Goal: Answer question/provide support: Share knowledge or assist other users

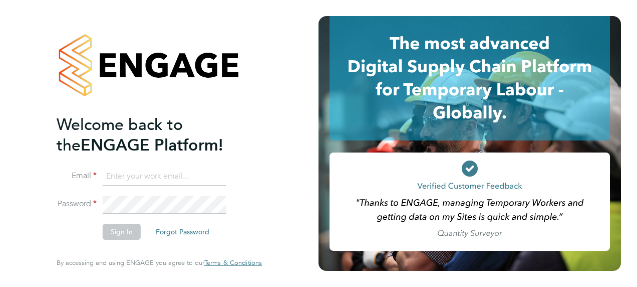
type input "fraz.arshad@ncclondon.ac.uk"
click at [118, 232] on button "Sign In" at bounding box center [122, 231] width 38 height 16
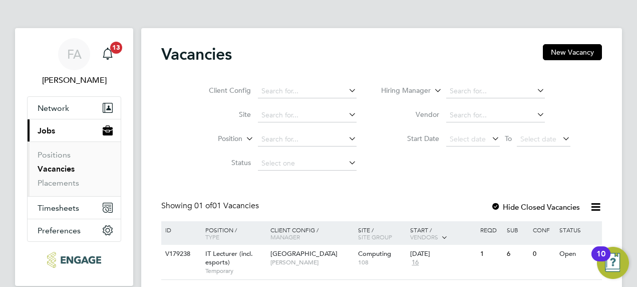
scroll to position [41, 0]
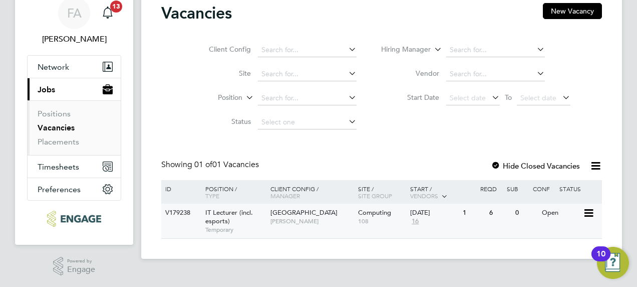
click at [237, 214] on span "IT Lecturer (incl. esports)" at bounding box center [229, 216] width 48 height 17
click at [299, 210] on span "[GEOGRAPHIC_DATA]" at bounding box center [304, 212] width 67 height 9
click at [235, 213] on span "IT Lecturer (incl. esports)" at bounding box center [229, 216] width 48 height 17
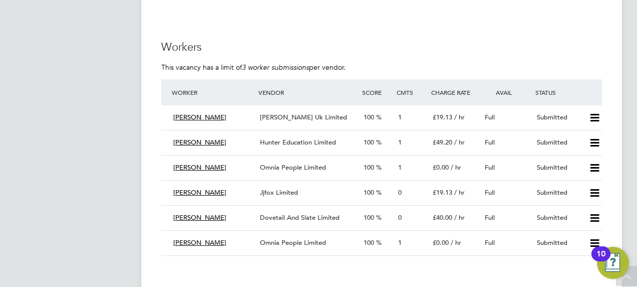
scroll to position [752, 0]
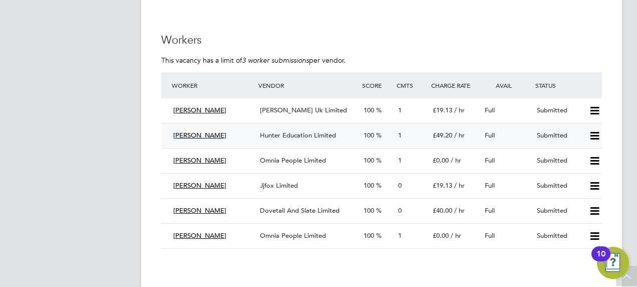
click at [179, 137] on span "[PERSON_NAME]" at bounding box center [199, 135] width 53 height 9
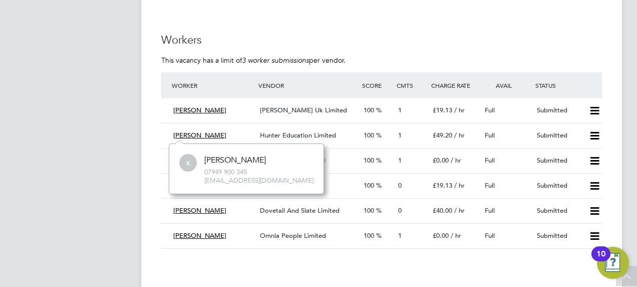
scroll to position [802, 0]
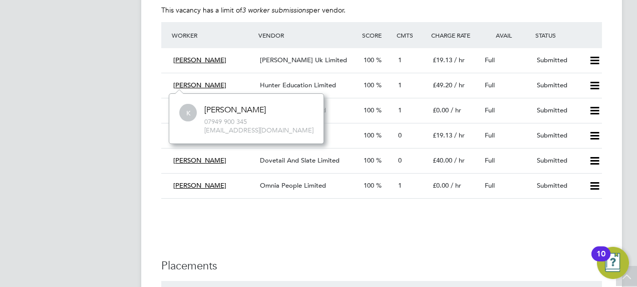
click at [422, 225] on div "IR35 Determination IR35 Status Inside IR35 Edit Status Status Determination Sta…" at bounding box center [381, 1] width 441 height 1180
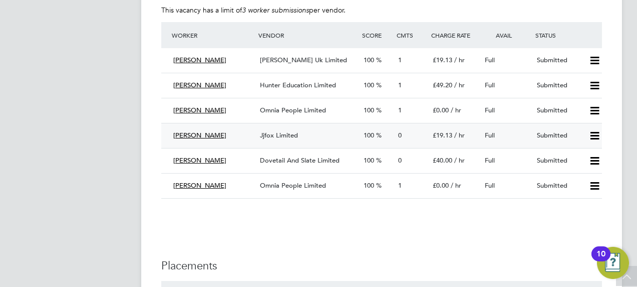
click at [195, 134] on span "[PERSON_NAME]" at bounding box center [199, 135] width 53 height 9
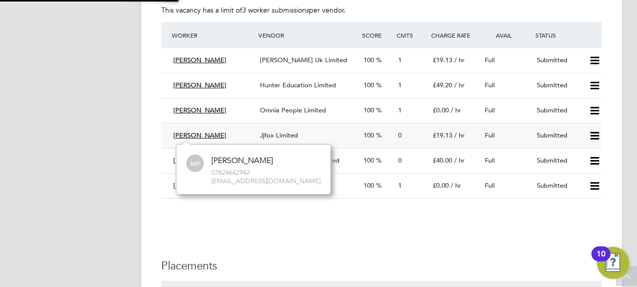
scroll to position [8, 34]
click at [597, 132] on icon at bounding box center [595, 136] width 13 height 8
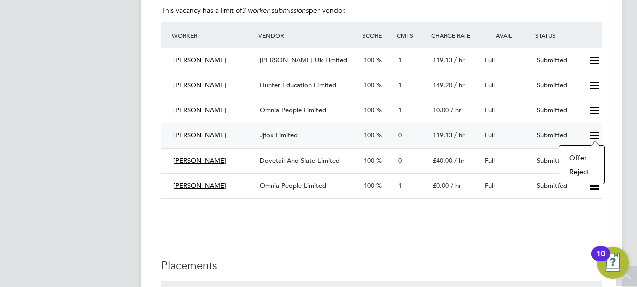
click at [191, 134] on span "[PERSON_NAME]" at bounding box center [199, 135] width 53 height 9
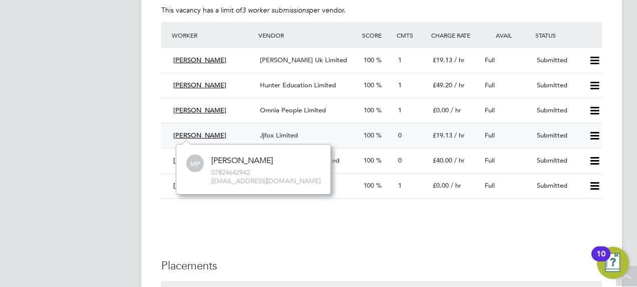
click at [187, 135] on span "[PERSON_NAME]" at bounding box center [199, 135] width 53 height 9
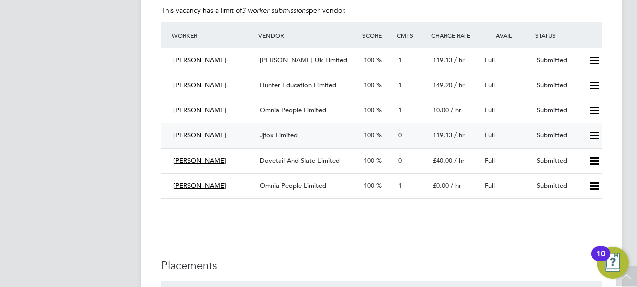
click at [187, 135] on span "[PERSON_NAME]" at bounding box center [199, 135] width 53 height 9
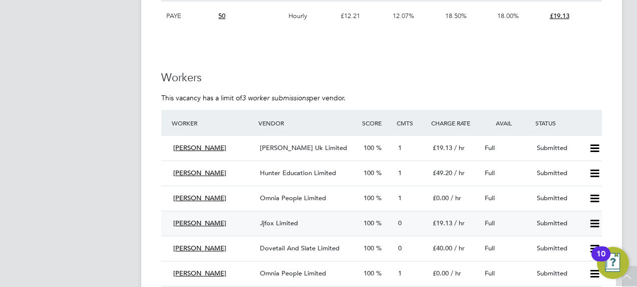
scroll to position [702, 0]
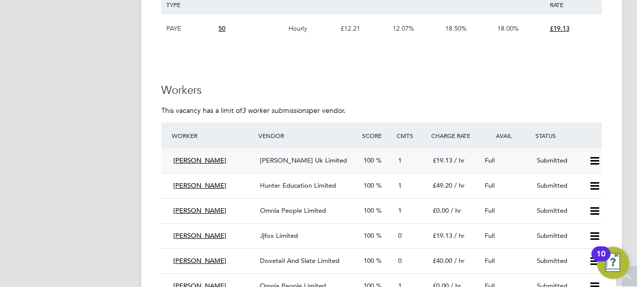
click at [193, 162] on span "[PERSON_NAME]" at bounding box center [199, 160] width 53 height 9
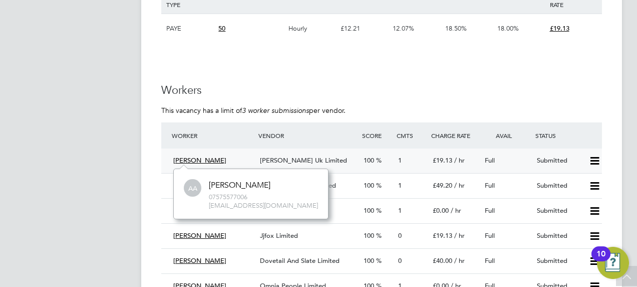
scroll to position [752, 0]
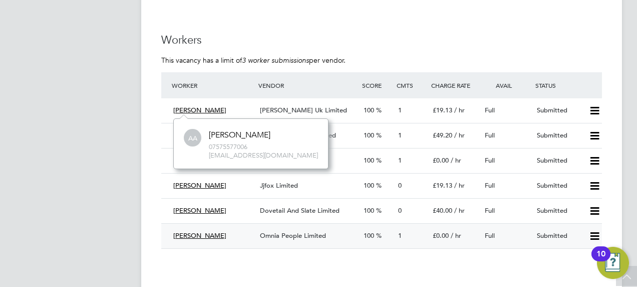
click at [212, 239] on span "[PERSON_NAME]" at bounding box center [199, 235] width 53 height 9
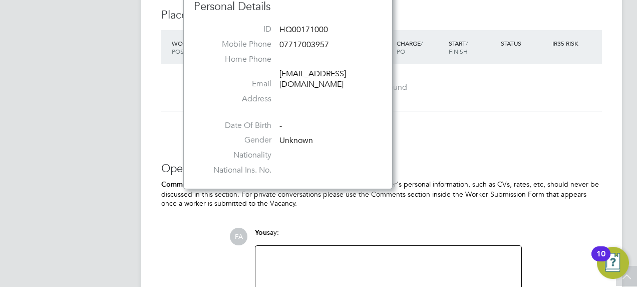
scroll to position [1102, 0]
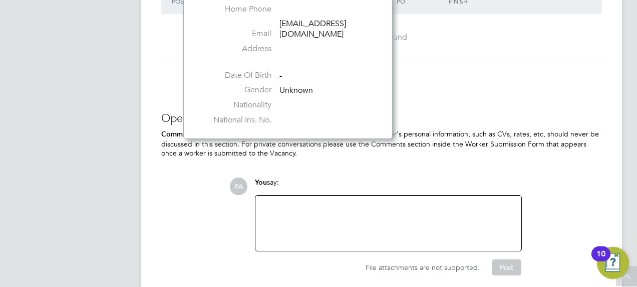
click at [415, 176] on div "Operational Instructions & Comments (0) Comments on this page are visible to al…" at bounding box center [381, 193] width 441 height 164
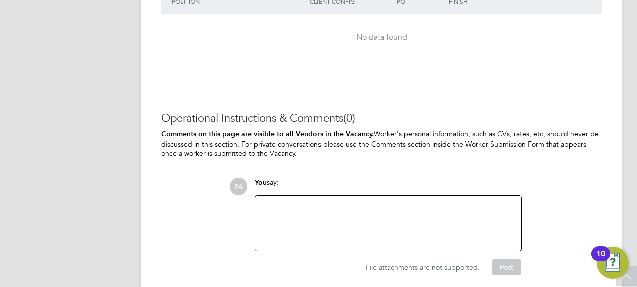
click at [356, 206] on div at bounding box center [389, 222] width 254 height 43
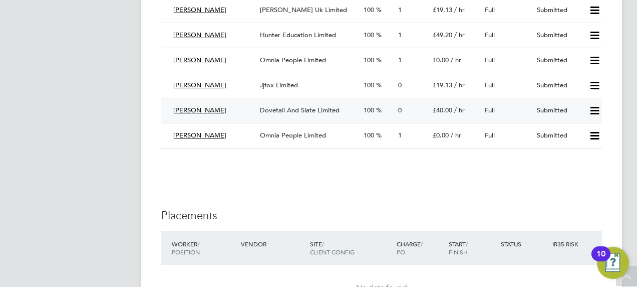
scroll to position [802, 0]
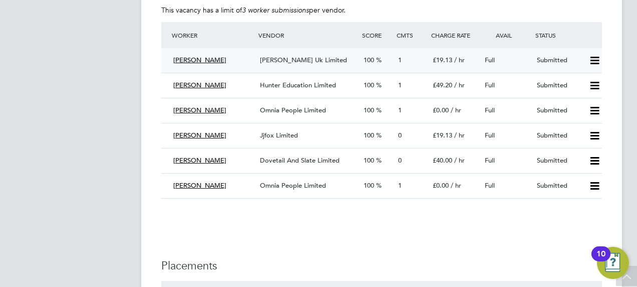
click at [396, 58] on div "1" at bounding box center [411, 60] width 35 height 17
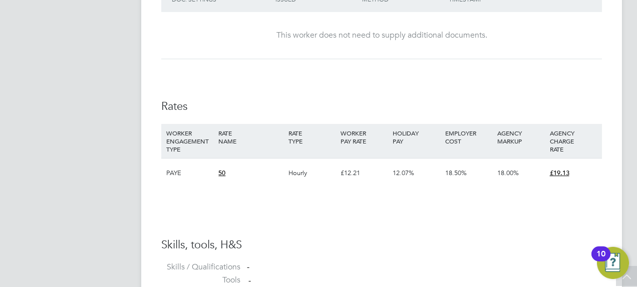
scroll to position [592, 0]
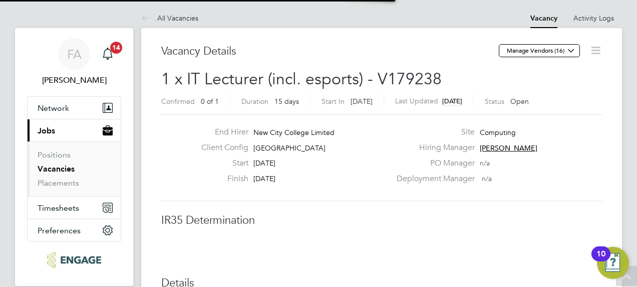
scroll to position [30, 70]
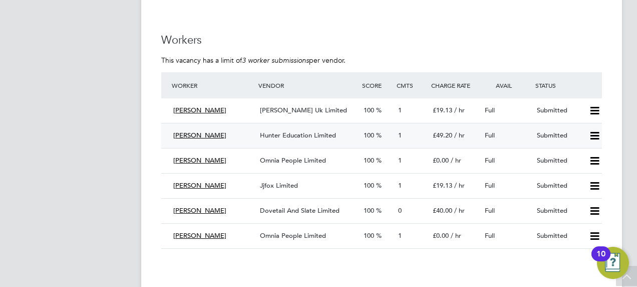
click at [401, 137] on span "1" at bounding box center [400, 135] width 4 height 9
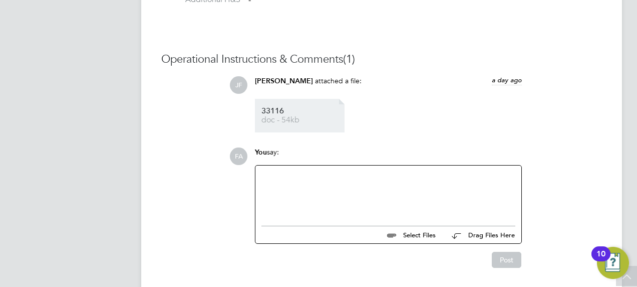
click at [275, 113] on span "33116" at bounding box center [302, 111] width 80 height 8
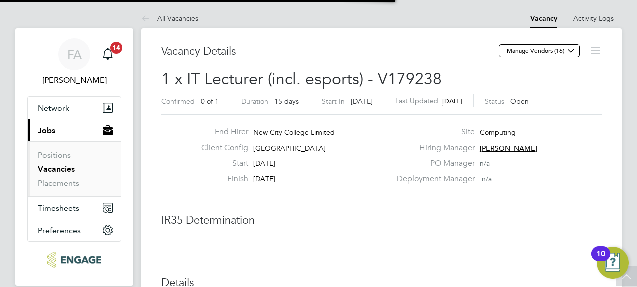
scroll to position [16, 198]
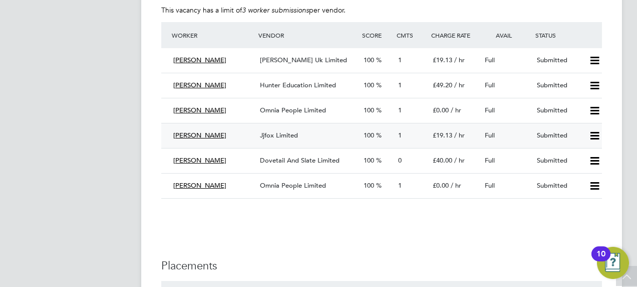
click at [400, 137] on span "1" at bounding box center [400, 135] width 4 height 9
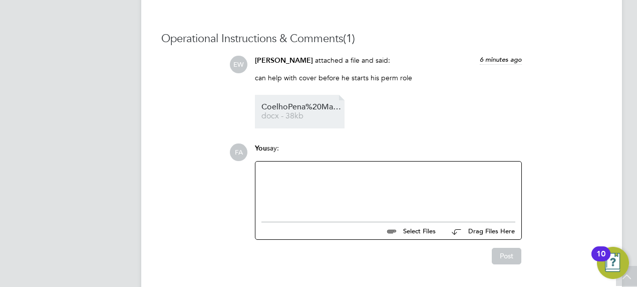
click at [286, 103] on span "CoelhoPena%20Mario%20HQ00477362" at bounding box center [302, 107] width 80 height 8
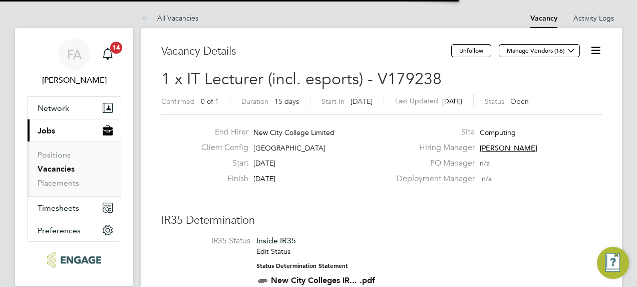
scroll to position [17, 94]
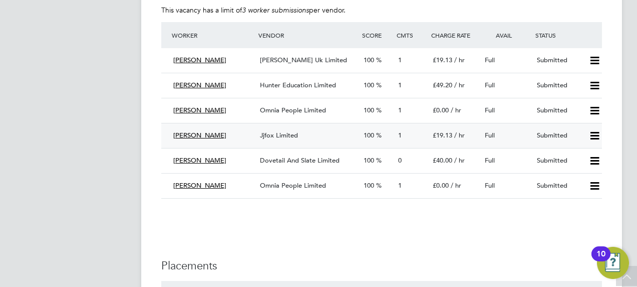
click at [594, 134] on icon at bounding box center [595, 136] width 13 height 8
click at [583, 173] on li "Reject" at bounding box center [582, 171] width 35 height 14
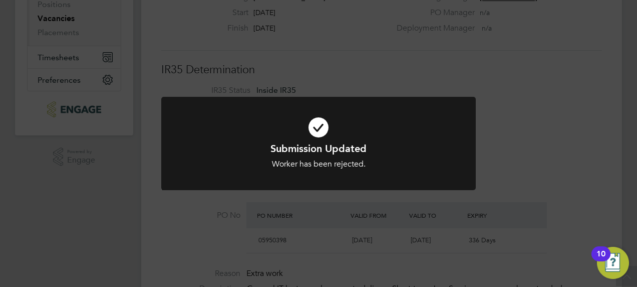
click at [551, 152] on div "Submission Updated Worker has been rejected. Cancel Okay" at bounding box center [318, 143] width 637 height 287
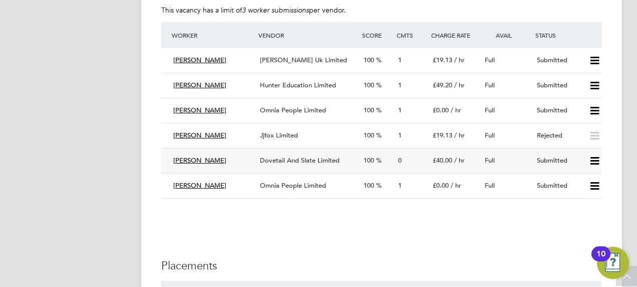
click at [401, 159] on span "0" at bounding box center [400, 160] width 4 height 9
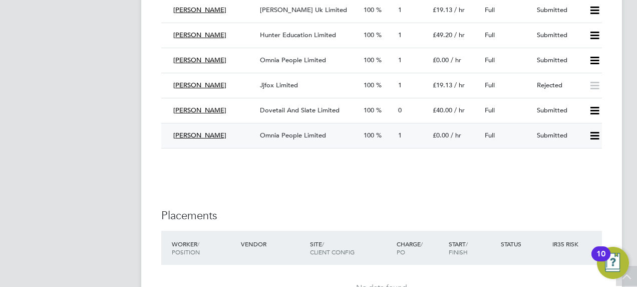
click at [400, 131] on div "1" at bounding box center [411, 135] width 35 height 17
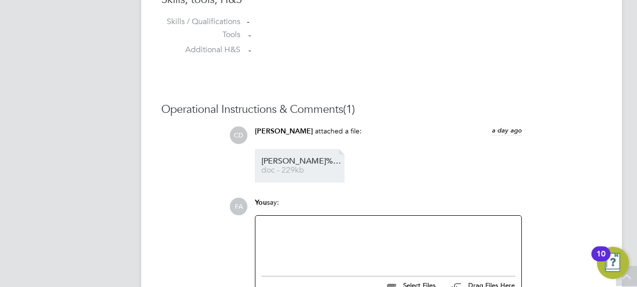
click at [275, 161] on span "[PERSON_NAME]%20Saji%20HQ00171000" at bounding box center [302, 161] width 80 height 8
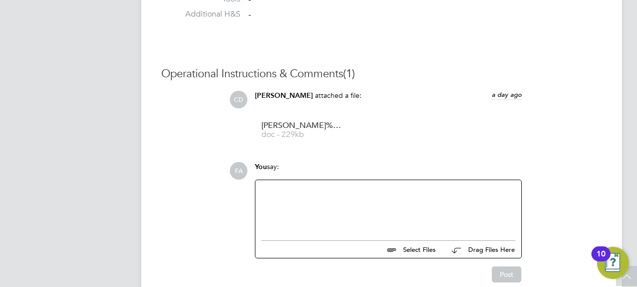
scroll to position [893, 0]
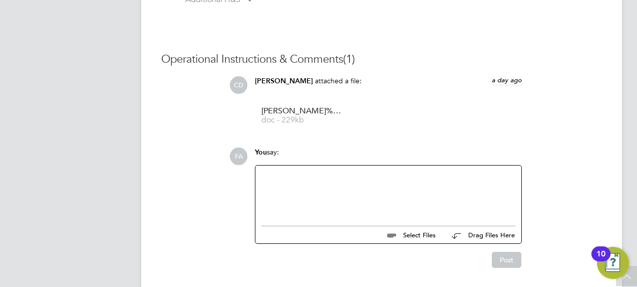
click at [278, 195] on div at bounding box center [389, 192] width 254 height 43
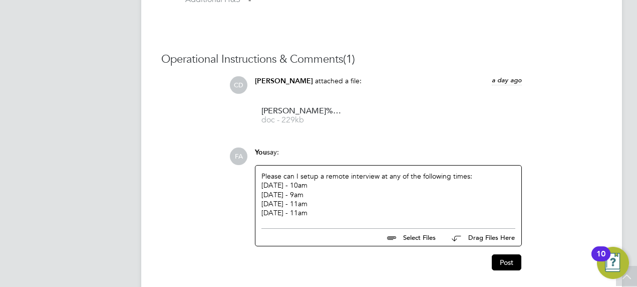
copy div "Please can I setup a remote interview at any of the following times: Friday 29t…"
click at [509, 254] on button "Post" at bounding box center [507, 262] width 30 height 16
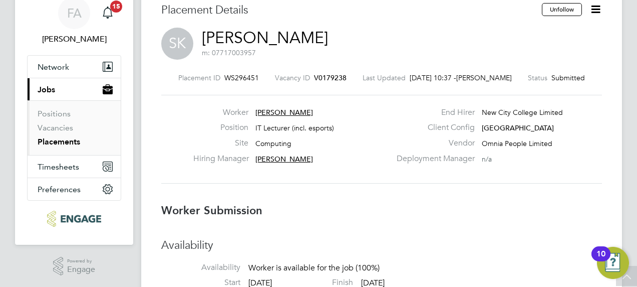
scroll to position [0, 0]
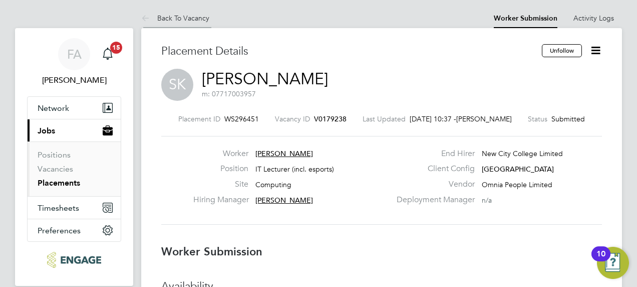
click at [182, 18] on link "Back To Vacancy" at bounding box center [175, 18] width 68 height 9
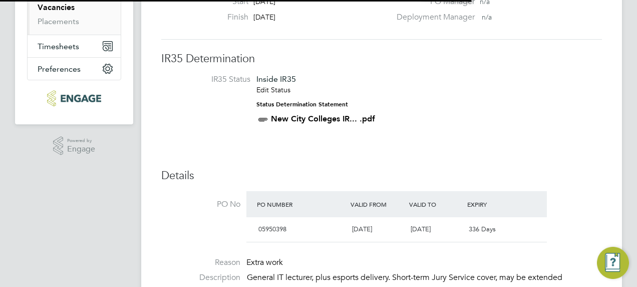
scroll to position [5, 5]
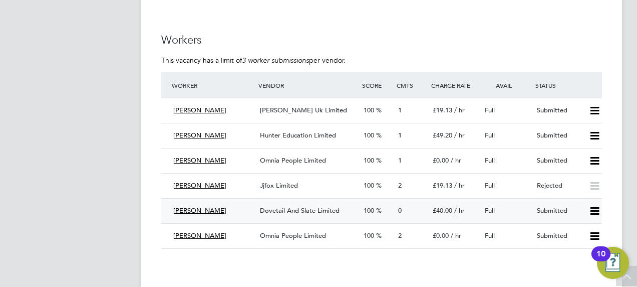
click at [401, 211] on span "0" at bounding box center [400, 210] width 4 height 9
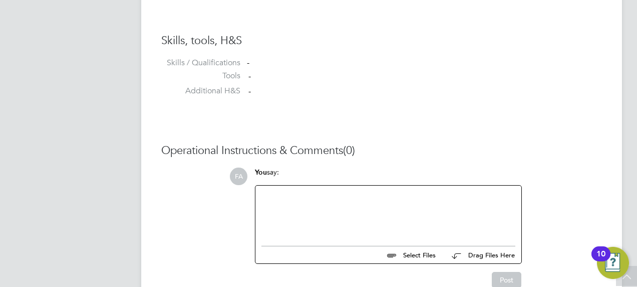
click at [325, 210] on div at bounding box center [389, 212] width 254 height 43
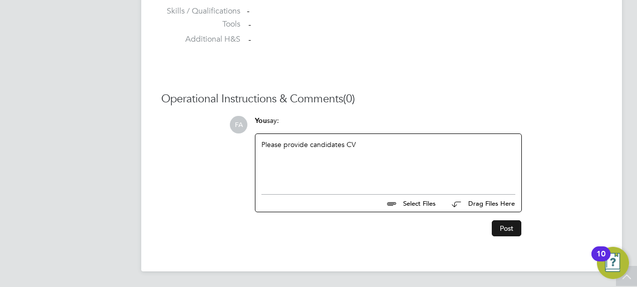
click at [502, 227] on button "Post" at bounding box center [507, 228] width 30 height 16
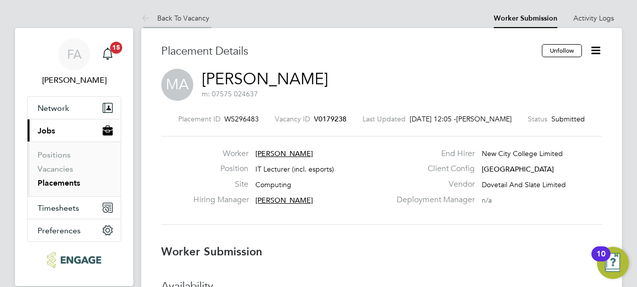
click at [175, 18] on link "Back To Vacancy" at bounding box center [175, 18] width 68 height 9
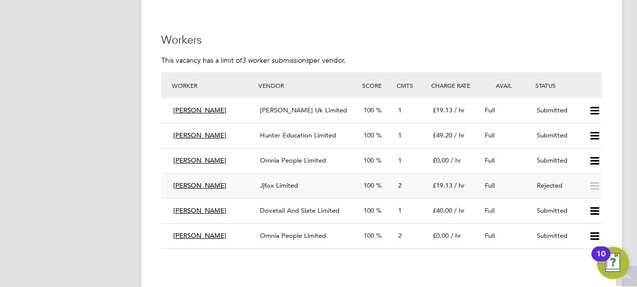
click at [400, 182] on span "2" at bounding box center [400, 185] width 4 height 9
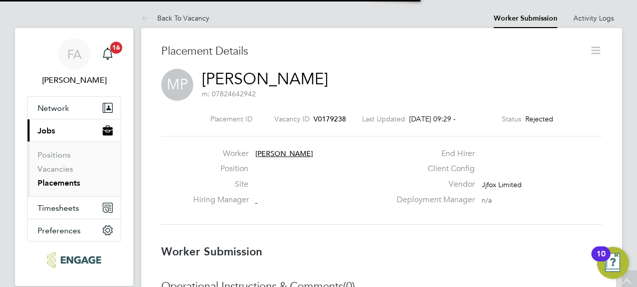
scroll to position [5, 5]
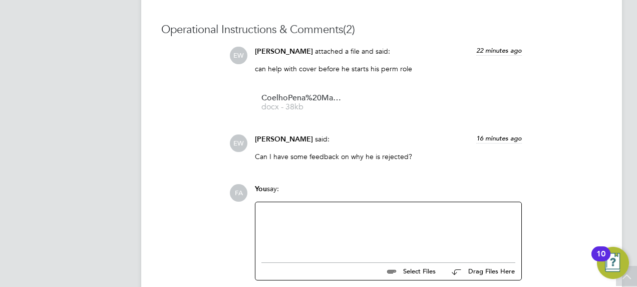
click at [318, 216] on div at bounding box center [389, 229] width 254 height 43
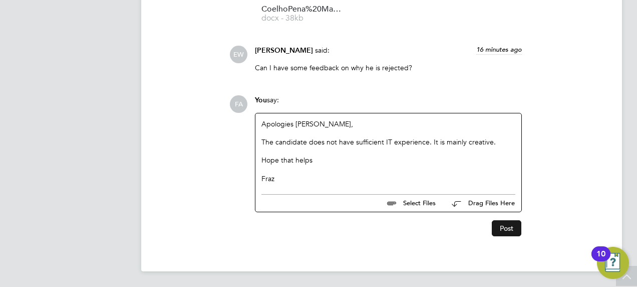
click at [507, 228] on button "Post" at bounding box center [507, 228] width 30 height 16
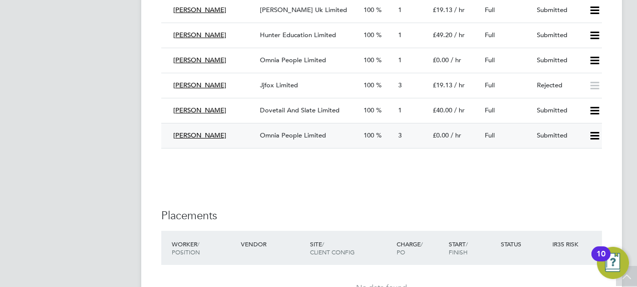
click at [401, 136] on span "3" at bounding box center [400, 135] width 4 height 9
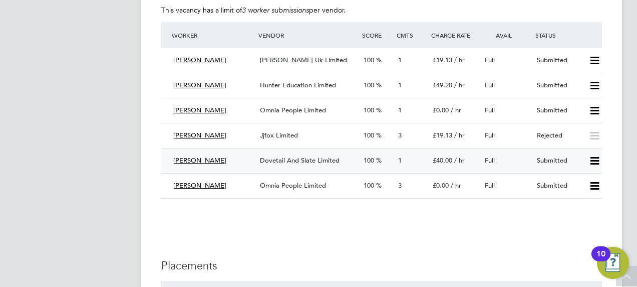
click at [400, 159] on span "1" at bounding box center [400, 160] width 4 height 9
click at [402, 132] on div "3" at bounding box center [411, 135] width 35 height 17
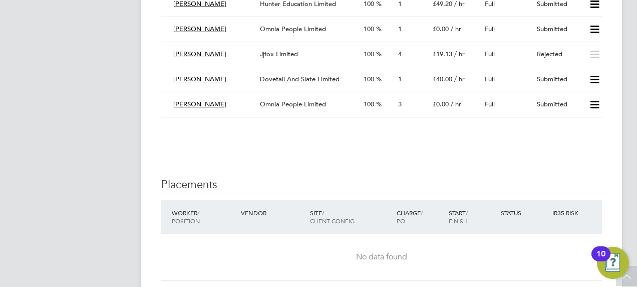
scroll to position [902, 0]
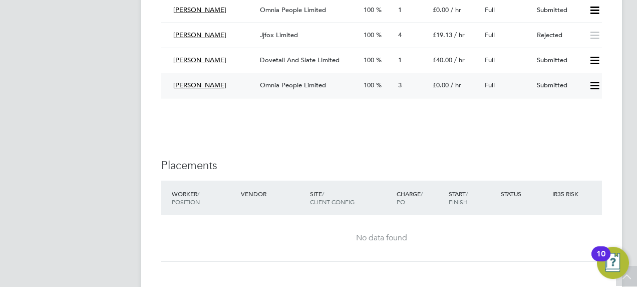
click at [401, 86] on span "3" at bounding box center [400, 85] width 4 height 9
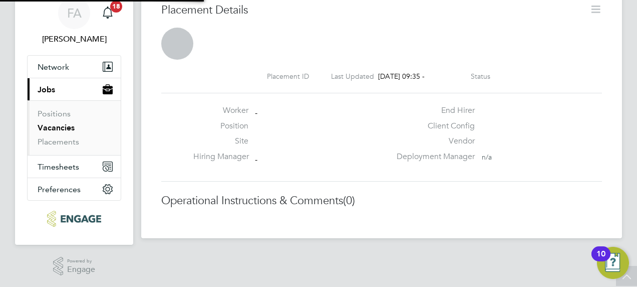
scroll to position [5, 5]
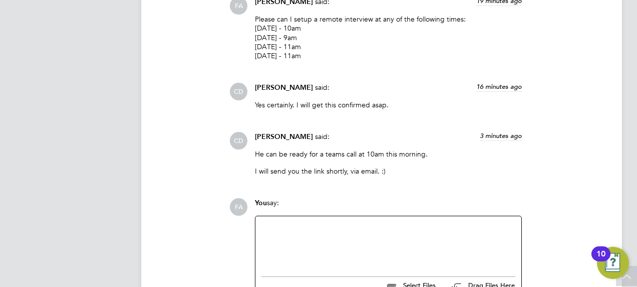
click at [345, 236] on div at bounding box center [389, 243] width 254 height 43
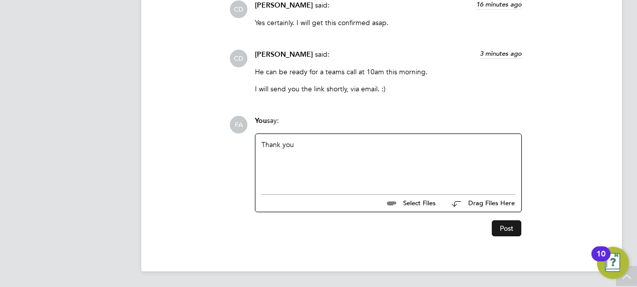
click at [513, 226] on button "Post" at bounding box center [507, 228] width 30 height 16
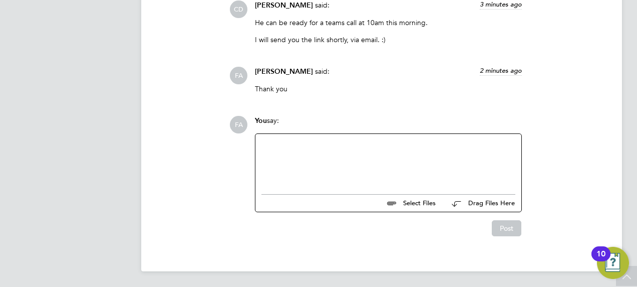
click at [343, 142] on div at bounding box center [389, 161] width 254 height 43
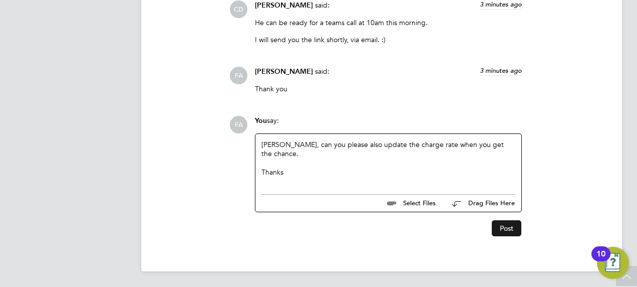
click at [497, 227] on button "Post" at bounding box center [507, 228] width 30 height 16
